Goal: Information Seeking & Learning: Learn about a topic

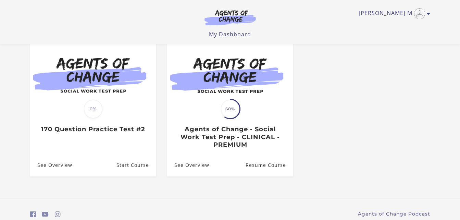
scroll to position [75, 0]
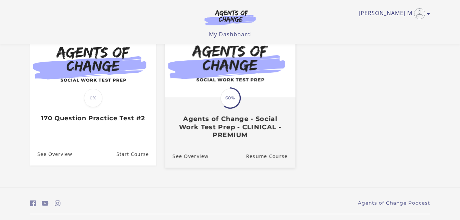
click at [255, 112] on div "Translation missing: en.liquid.partials.dashboard_course_card.progress_descript…" at bounding box center [230, 118] width 130 height 41
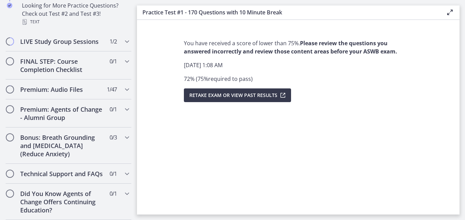
scroll to position [579, 0]
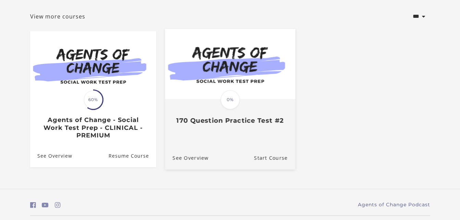
click at [232, 90] on img at bounding box center [230, 64] width 130 height 70
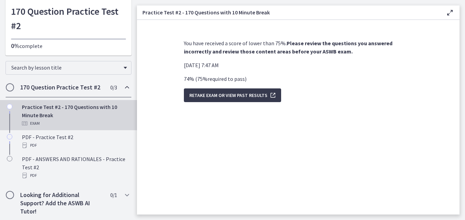
scroll to position [40, 0]
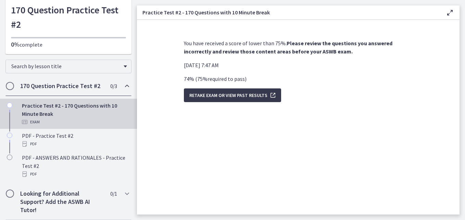
click at [57, 112] on div "Practice Test #2 - 170 Questions with 10 Minute Break Exam" at bounding box center [75, 113] width 107 height 25
click at [29, 110] on div "Practice Test #2 - 170 Questions with 10 Minute Break Exam" at bounding box center [75, 113] width 107 height 25
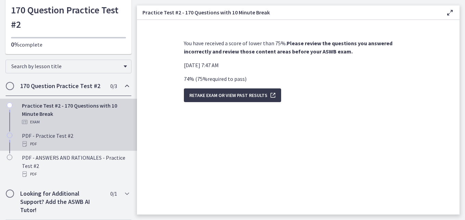
click at [53, 139] on div "PDF - Practice Test #2 PDF" at bounding box center [75, 140] width 107 height 16
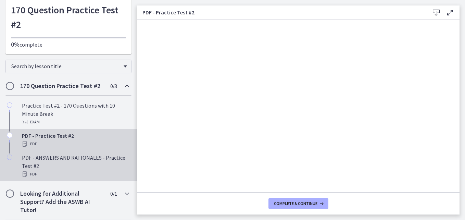
click at [71, 161] on div "PDF - ANSWERS AND RATIONALES - Practice Test #2 PDF" at bounding box center [75, 166] width 107 height 25
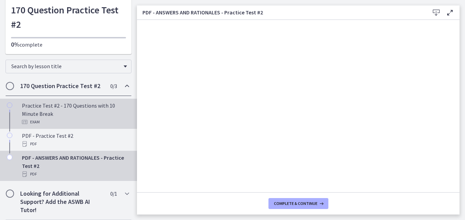
click at [10, 108] on div "Chapters" at bounding box center [9, 116] width 8 height 30
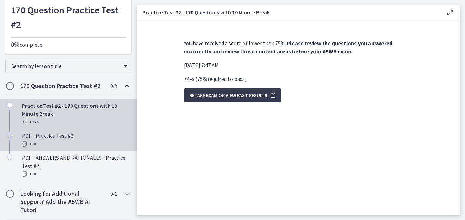
click at [88, 143] on div "PDF" at bounding box center [75, 144] width 107 height 8
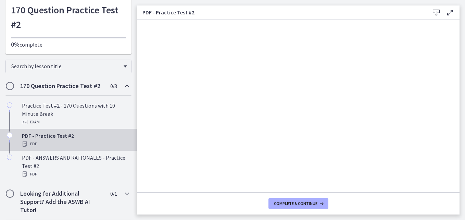
click at [317, 210] on footer "Complete & continue" at bounding box center [298, 203] width 323 height 22
click at [305, 205] on span "Complete & continue" at bounding box center [296, 203] width 44 height 5
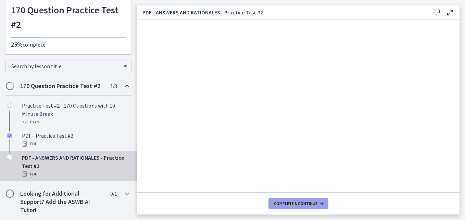
click at [296, 203] on span "Complete & continue" at bounding box center [296, 203] width 44 height 5
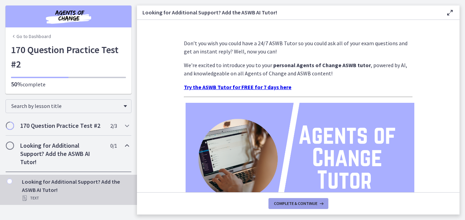
click at [287, 204] on span "Complete & continue" at bounding box center [296, 203] width 44 height 5
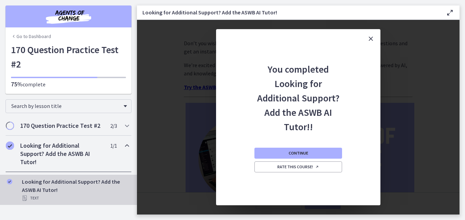
click at [372, 39] on icon "Close" at bounding box center [371, 39] width 8 height 8
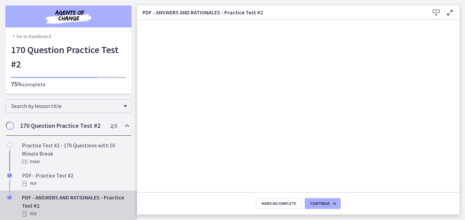
scroll to position [40, 0]
